Goal: Transaction & Acquisition: Purchase product/service

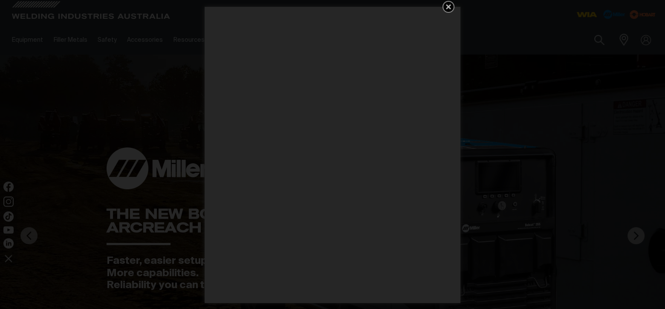
click at [451, 9] on icon "Get 5 WIA Welding Guides Free!" at bounding box center [449, 7] width 10 height 10
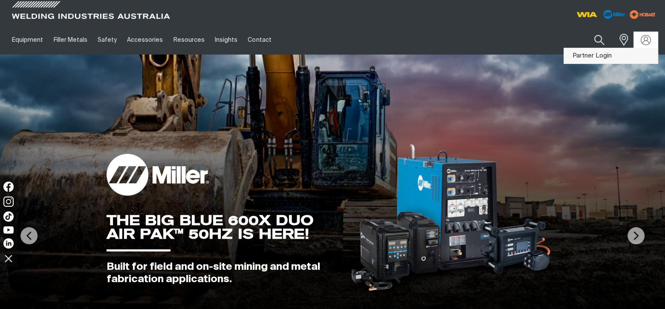
click at [621, 53] on link "Partner Login" at bounding box center [611, 56] width 94 height 16
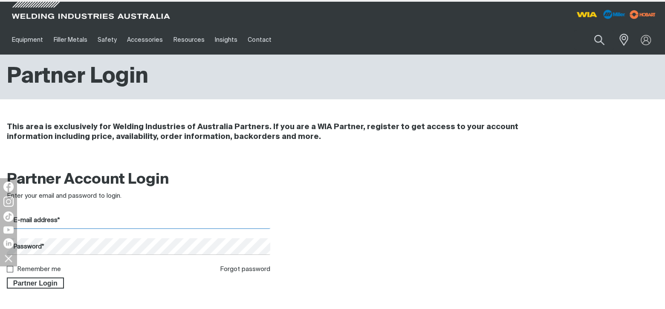
type input "[EMAIL_ADDRESS][DOMAIN_NAME]"
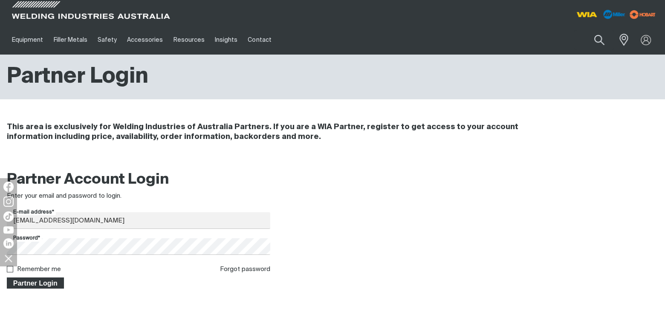
click at [26, 284] on span "Partner Login" at bounding box center [35, 283] width 55 height 11
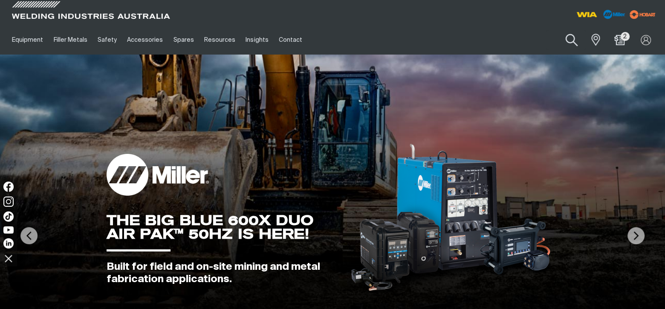
click at [566, 38] on button "Search products" at bounding box center [571, 40] width 35 height 24
click at [464, 39] on input "Search" at bounding box center [519, 39] width 131 height 19
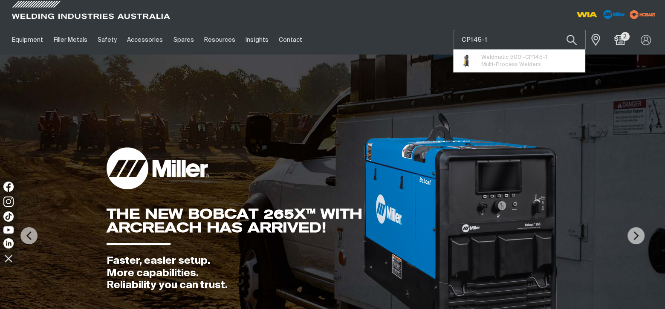
type input "CP145-1"
click at [557, 30] on button "Search products" at bounding box center [571, 40] width 29 height 20
